Goal: Information Seeking & Learning: Learn about a topic

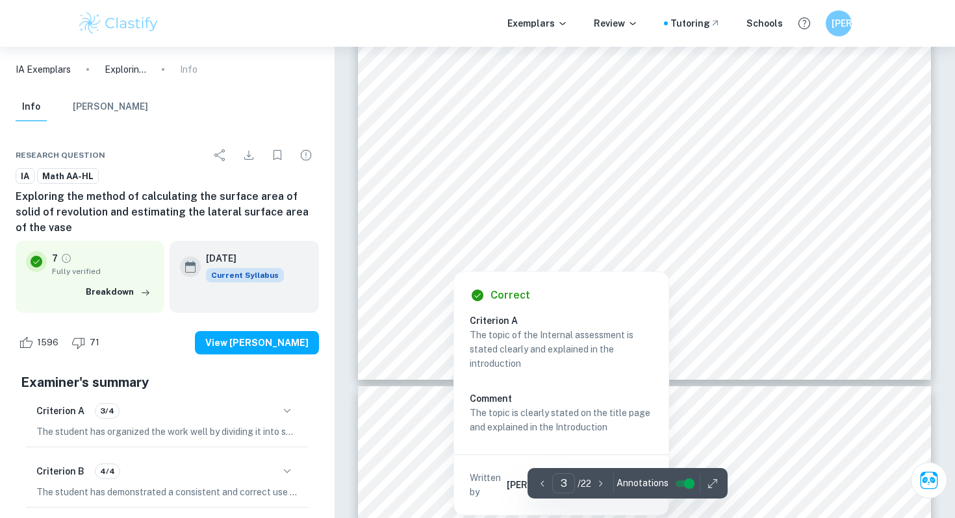
scroll to position [1811, 0]
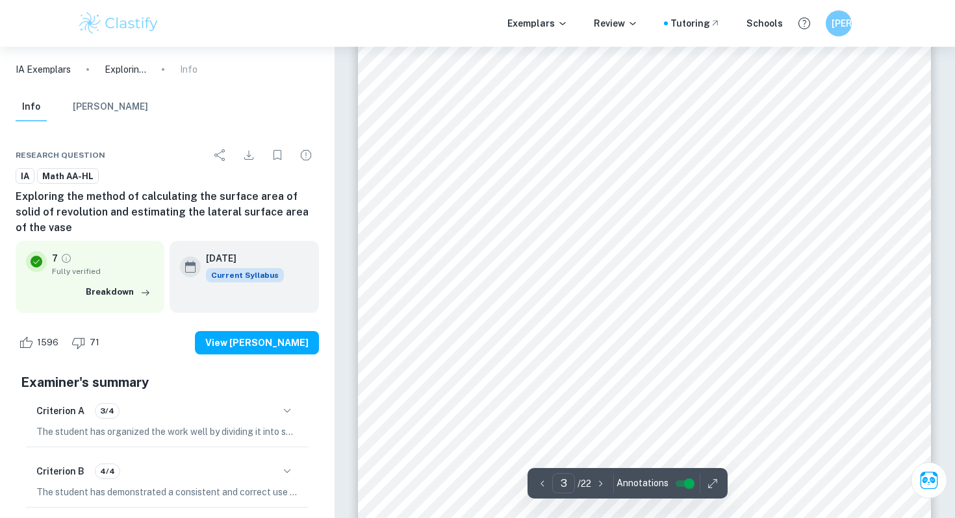
click at [461, 164] on div "2 is no paint coverage data available for that type of paint. Therefore, I deci…" at bounding box center [644, 361] width 573 height 811
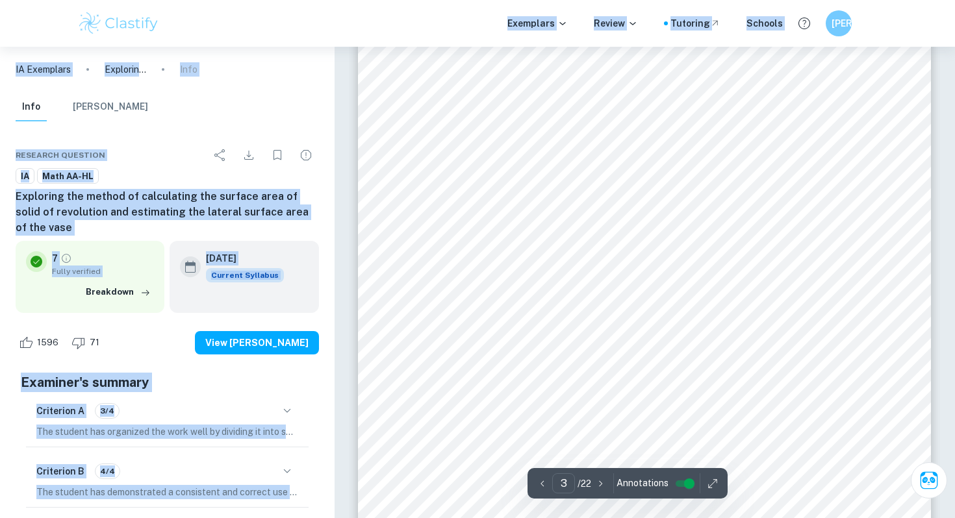
drag, startPoint x: 583, startPoint y: 166, endPoint x: 545, endPoint y: 12, distance: 158.5
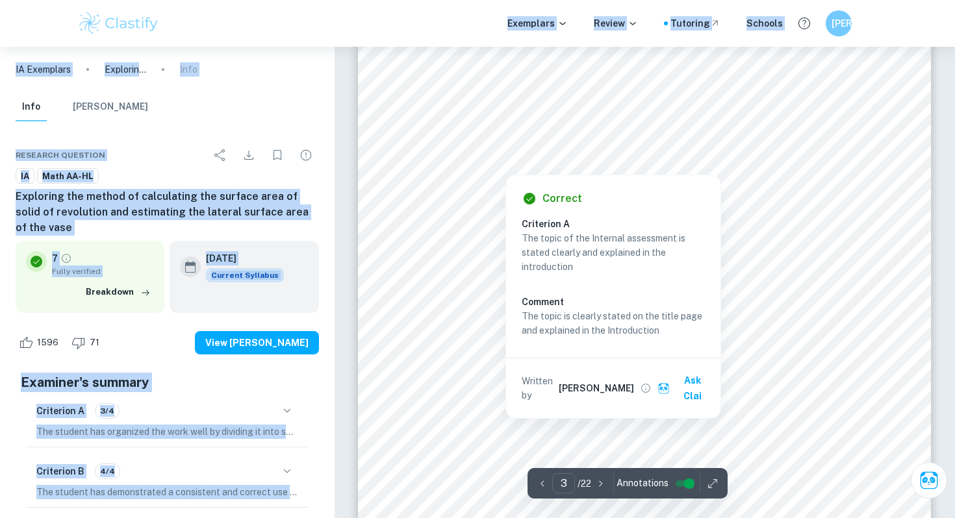
click at [429, 179] on div at bounding box center [644, 361] width 573 height 811
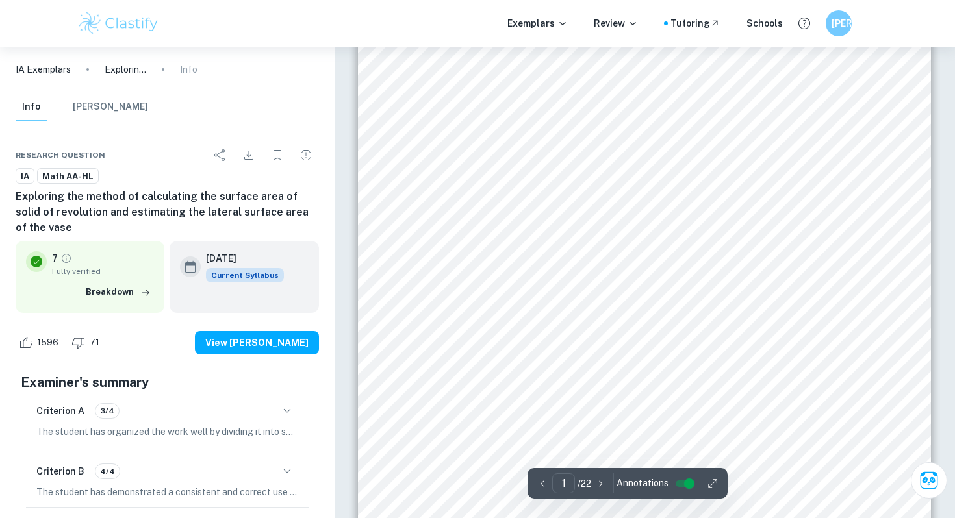
click at [428, 157] on div "MATHEMATICS ANALYSIS AND APPROACHES HIGHER LEVEL EXPLORATION Exploring the meth…" at bounding box center [644, 201] width 573 height 811
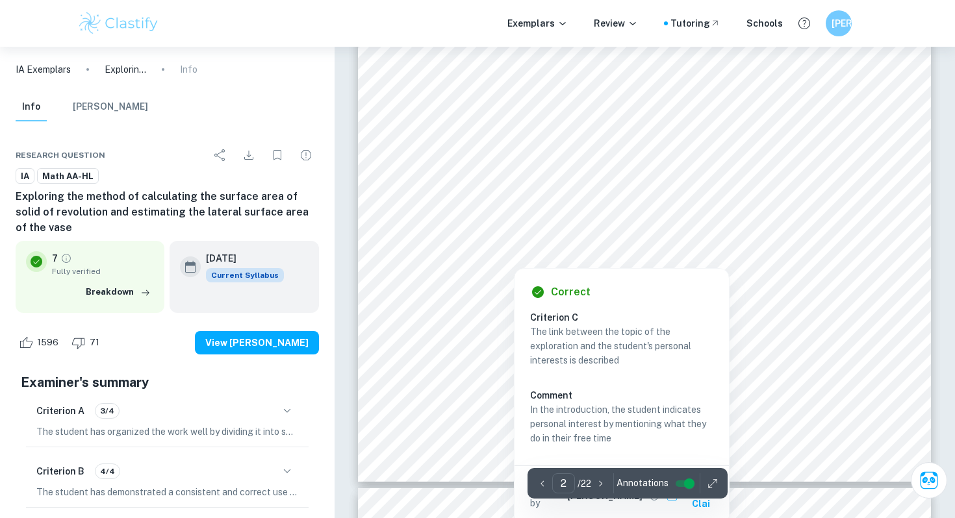
scroll to position [1288, 0]
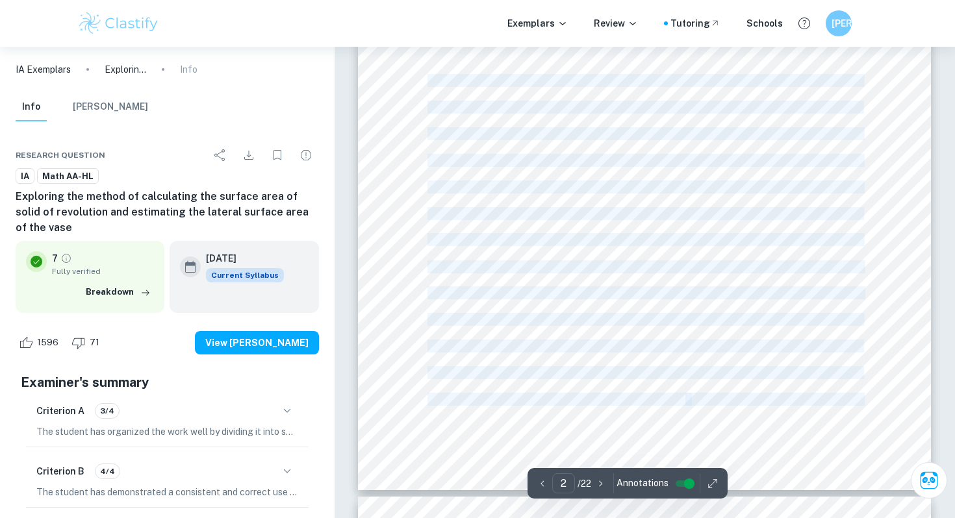
drag, startPoint x: 406, startPoint y: 77, endPoint x: 428, endPoint y: 81, distance: 22.3
click at [428, 81] on div "1 1. Introduction Figure 1. Photo of the vase (Student’s own work) In my free t…" at bounding box center [644, 85] width 573 height 811
copy div "In my free time, I enjoy refurbishing old, and dull objects that surround me an…"
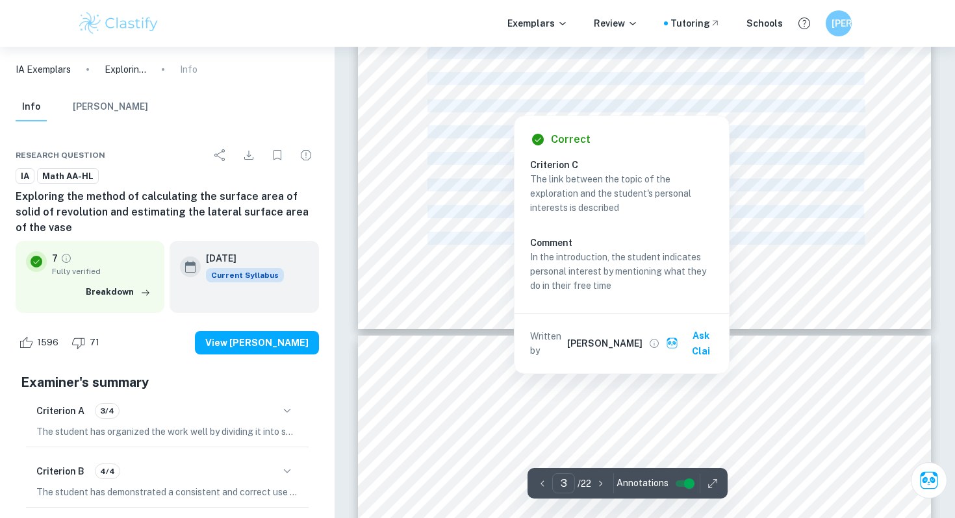
scroll to position [1600, 0]
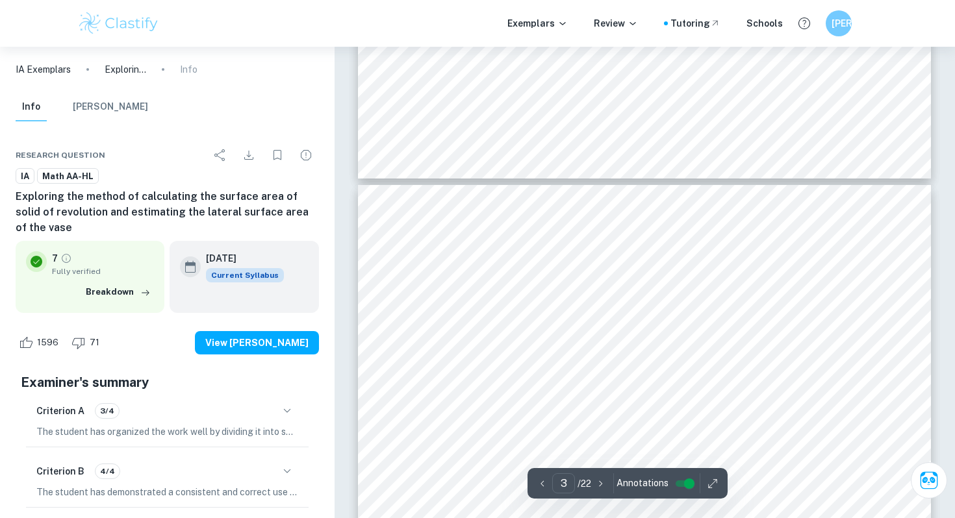
drag, startPoint x: 426, startPoint y: 263, endPoint x: 443, endPoint y: 277, distance: 22.1
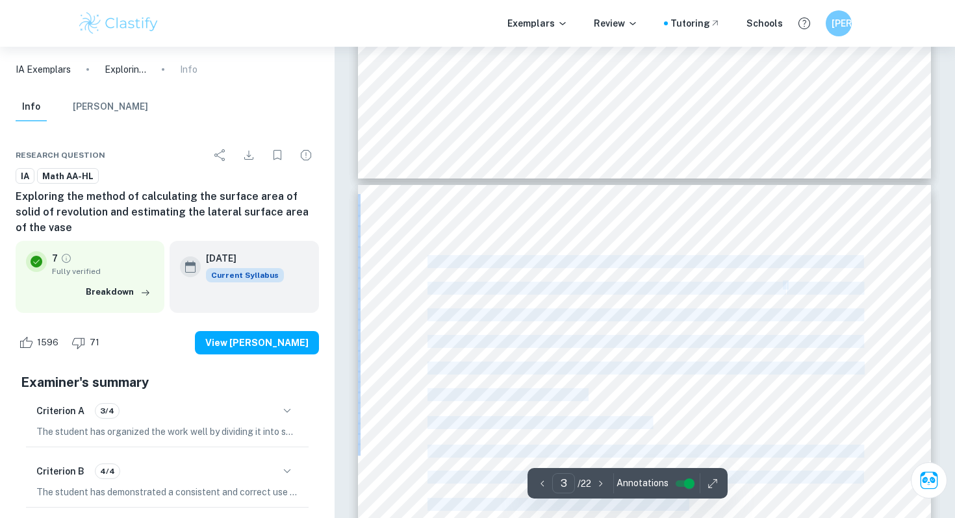
drag, startPoint x: 598, startPoint y: 392, endPoint x: 429, endPoint y: 262, distance: 213.1
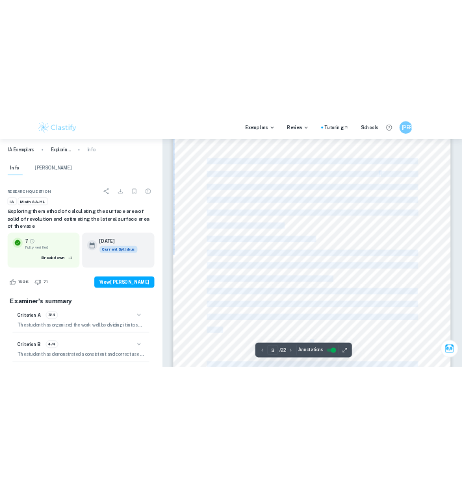
scroll to position [1805, 0]
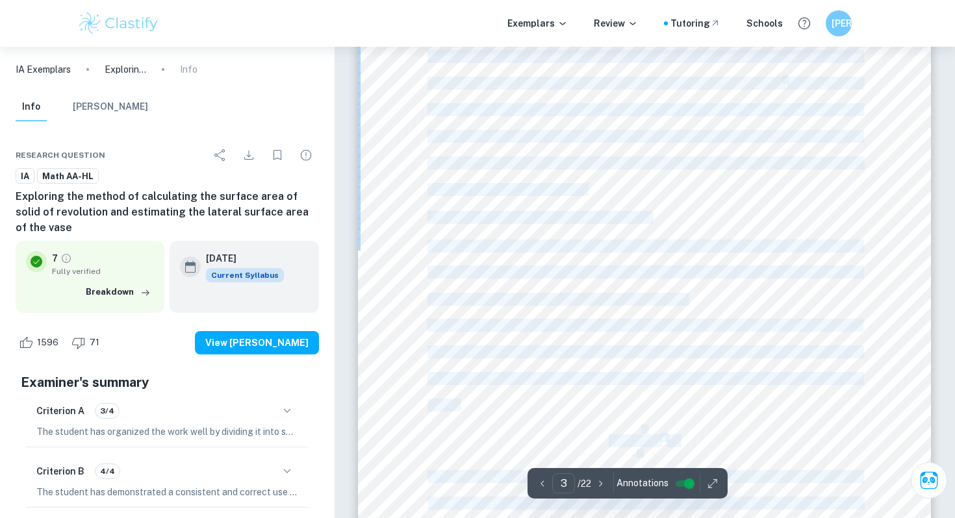
copy div "is no paint coverage data available for that type of paint. Therefore, I decide…"
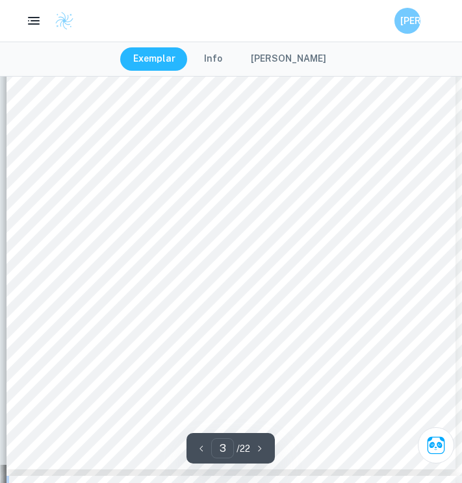
scroll to position [1324, 0]
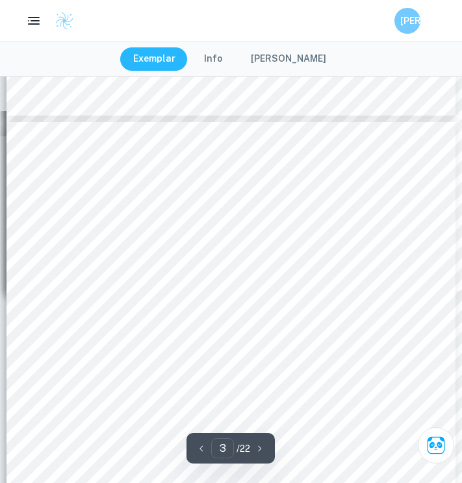
click at [94, 185] on span "is no paint coverage data available for that type of paint. Therefore, I decide…" at bounding box center [231, 181] width 340 height 9
